Goal: Contribute content: Add original content to the website for others to see

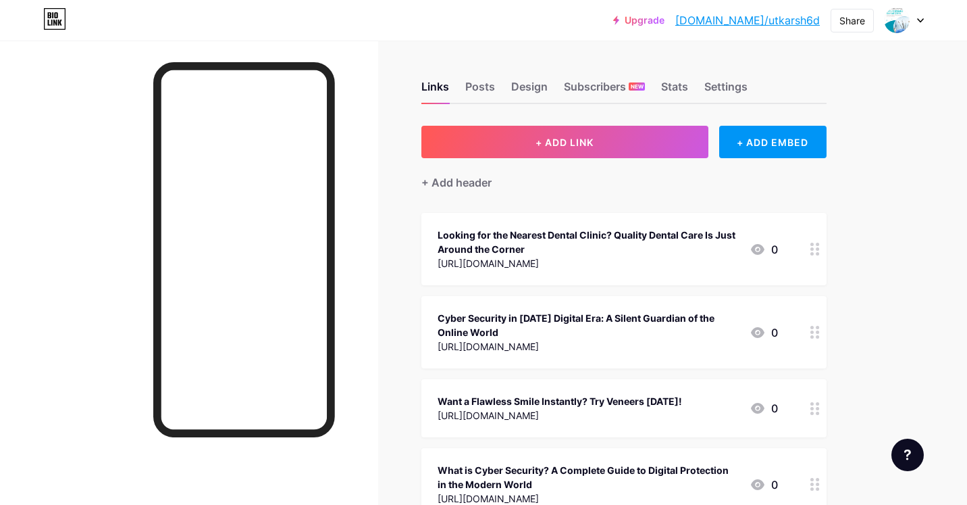
click at [557, 139] on span "+ ADD LINK" at bounding box center [565, 141] width 58 height 11
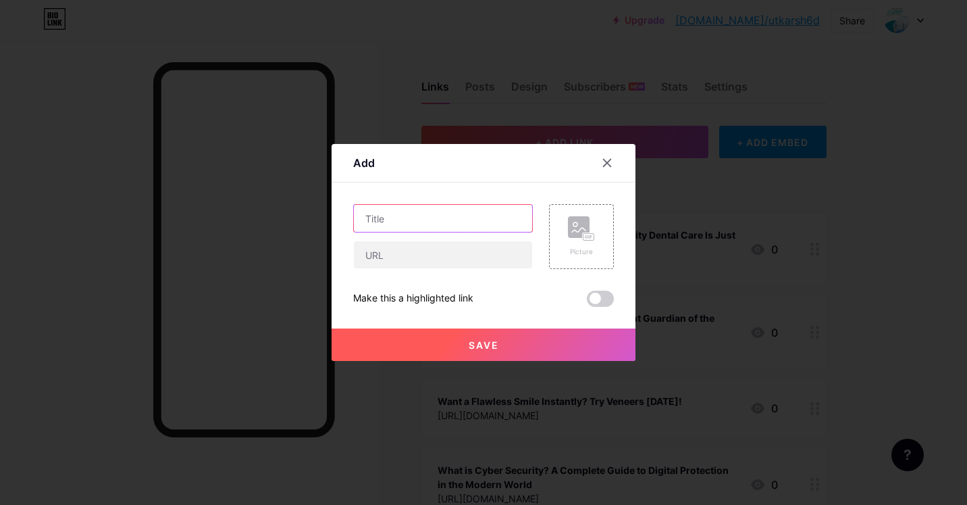
click at [417, 224] on input "text" at bounding box center [443, 218] width 178 height 27
paste input "Trusted ISO 27001 Consultants in [GEOGRAPHIC_DATA] – eShield IT Services"
type input "Trusted ISO 27001 Consultants in [GEOGRAPHIC_DATA] – eShield IT Services"
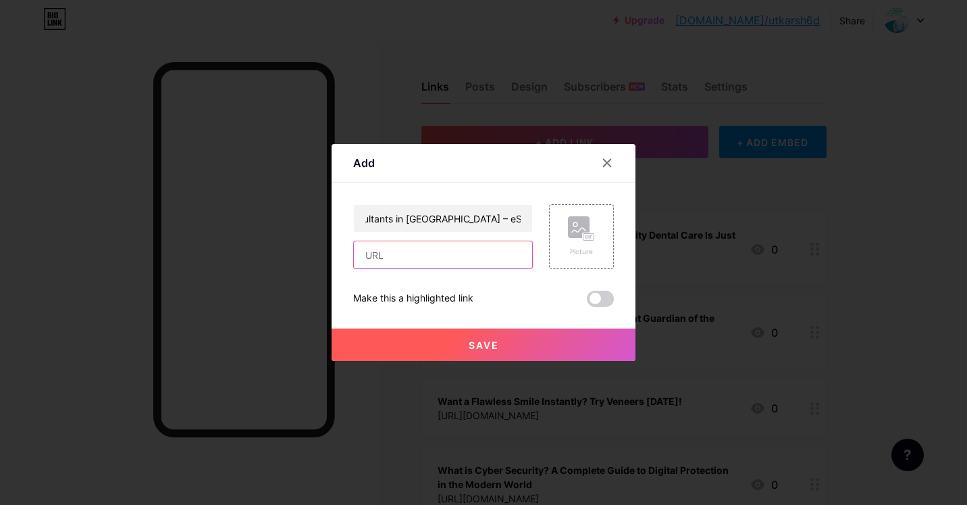
click at [388, 261] on input "text" at bounding box center [443, 254] width 178 height 27
paste input "[URL][DOMAIN_NAME]"
type input "[URL][DOMAIN_NAME]"
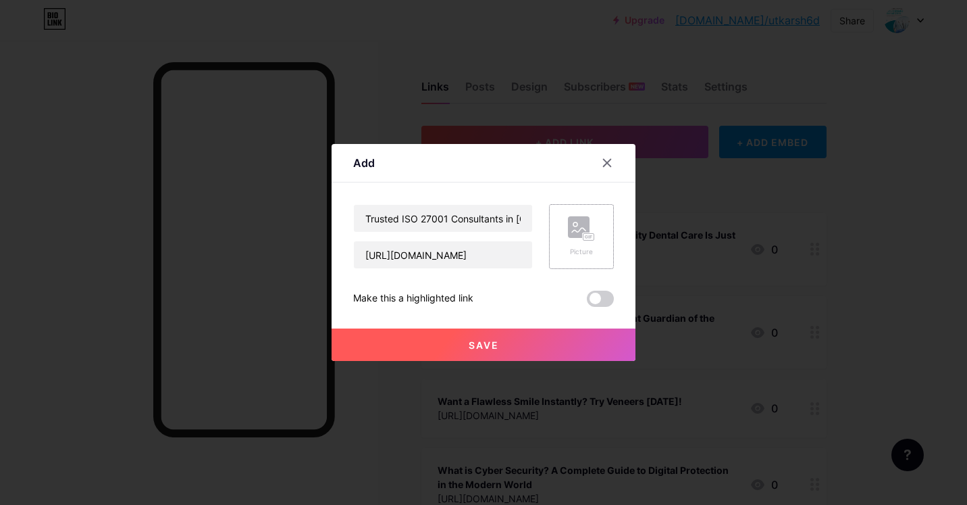
click at [569, 240] on icon at bounding box center [581, 228] width 27 height 25
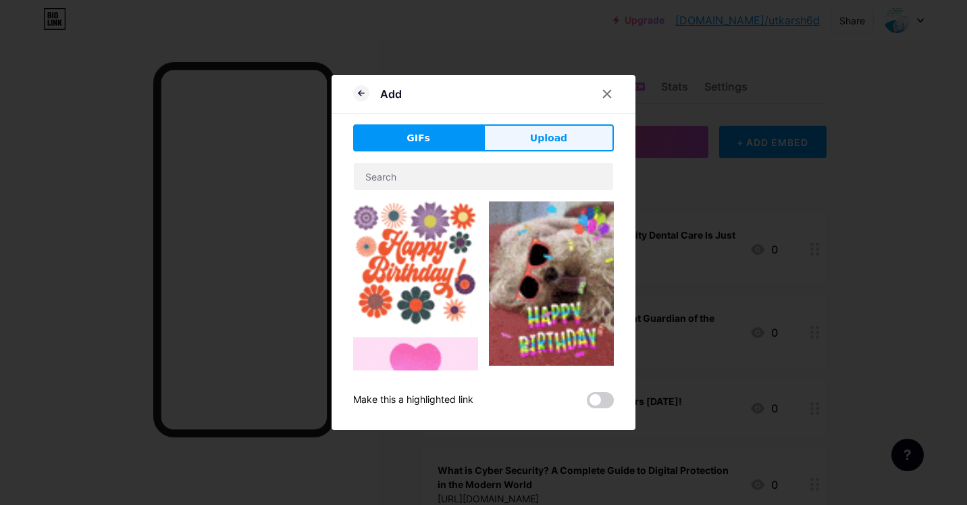
click at [522, 134] on button "Upload" at bounding box center [549, 137] width 130 height 27
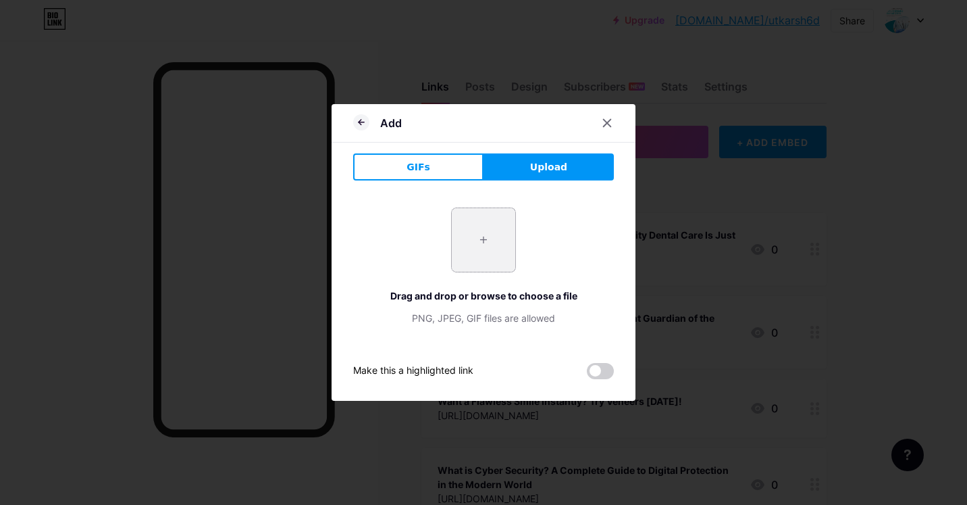
click at [476, 255] on input "file" at bounding box center [483, 239] width 63 height 63
type input "C:\fakepath\ISO 27001 Consultants in [GEOGRAPHIC_DATA] Your Trusted Partners fo…"
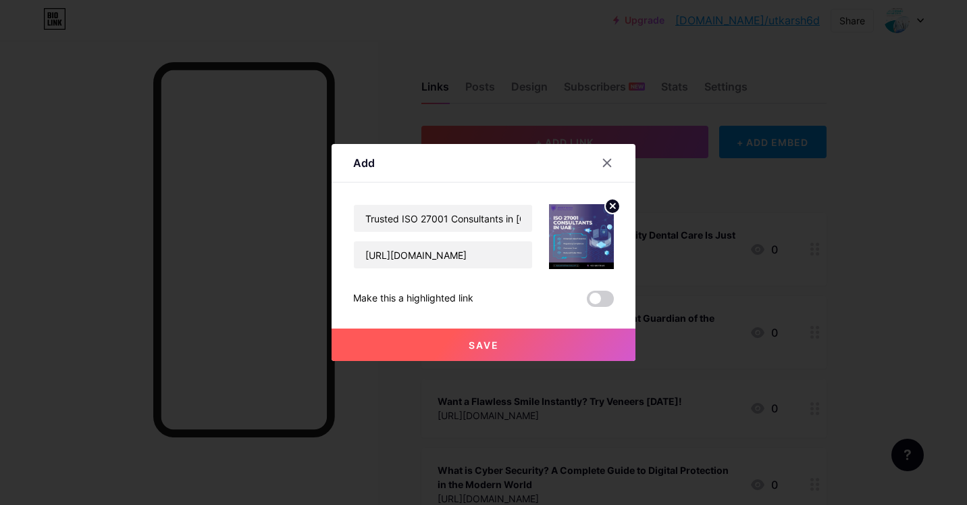
click at [477, 340] on span "Save" at bounding box center [484, 344] width 30 height 11
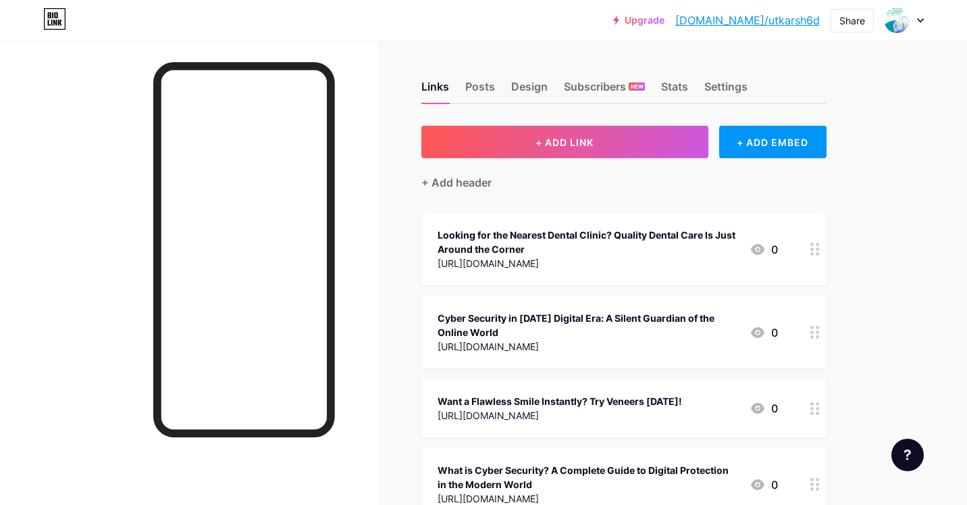
click at [814, 247] on icon at bounding box center [814, 248] width 9 height 13
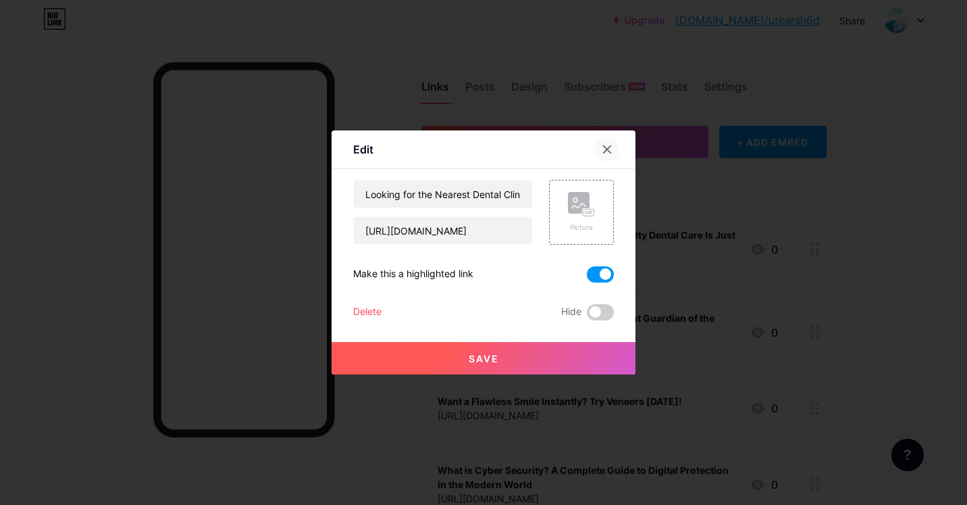
click at [609, 143] on div at bounding box center [607, 149] width 24 height 24
